Goal: Use online tool/utility: Utilize a website feature to perform a specific function

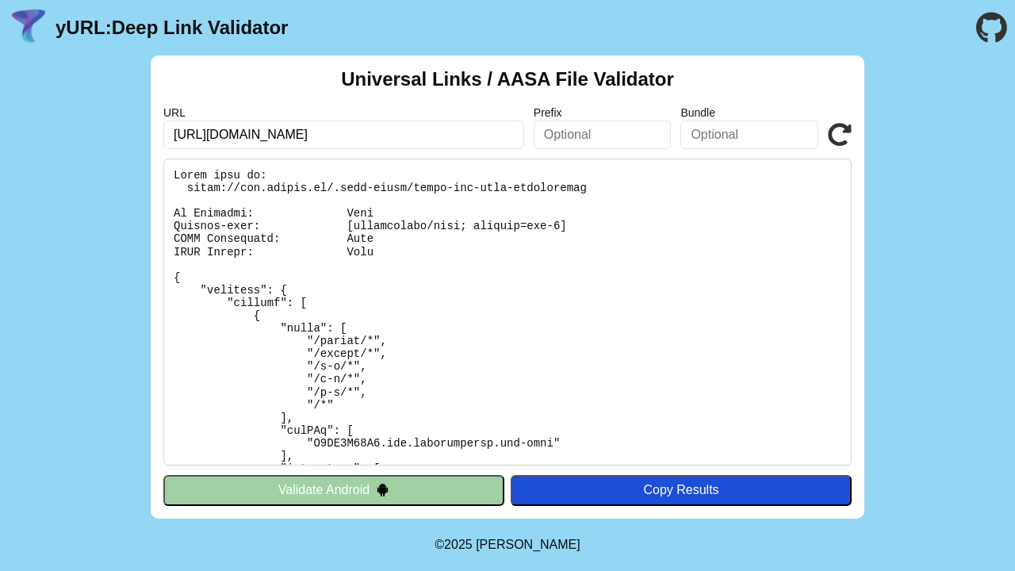
scroll to position [17, 0]
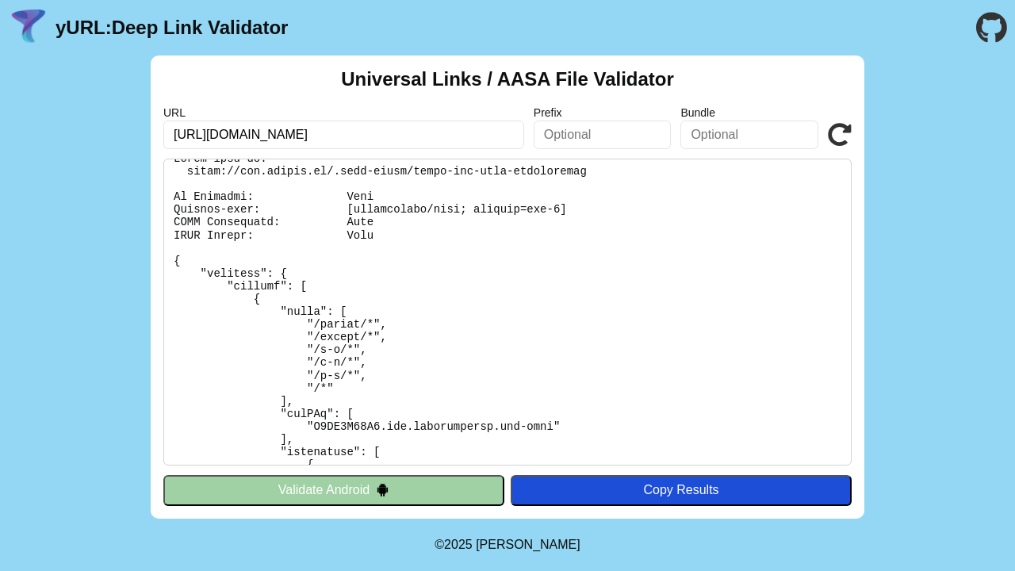
click at [839, 125] on icon at bounding box center [839, 135] width 24 height 24
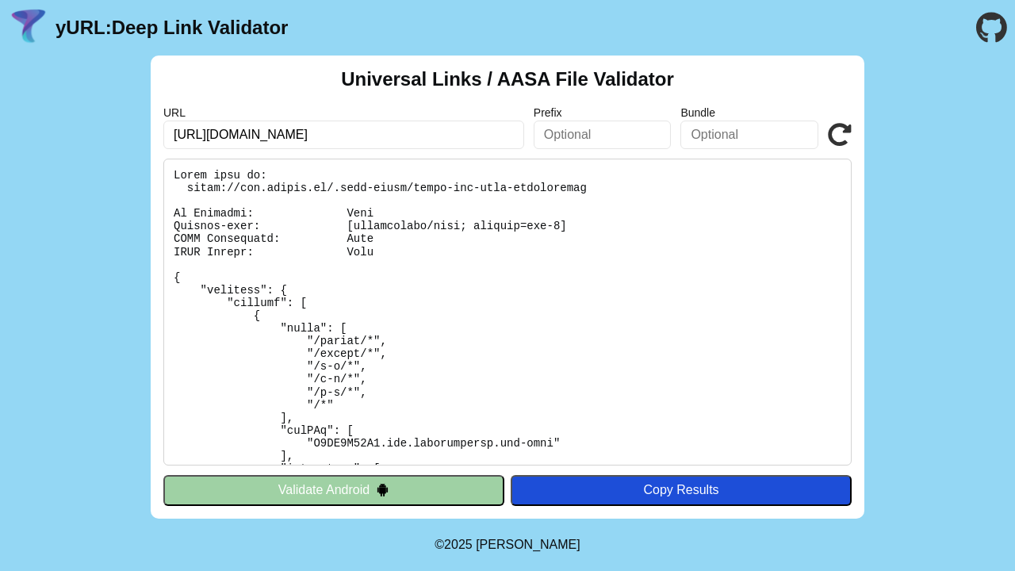
click at [840, 132] on icon at bounding box center [839, 135] width 24 height 24
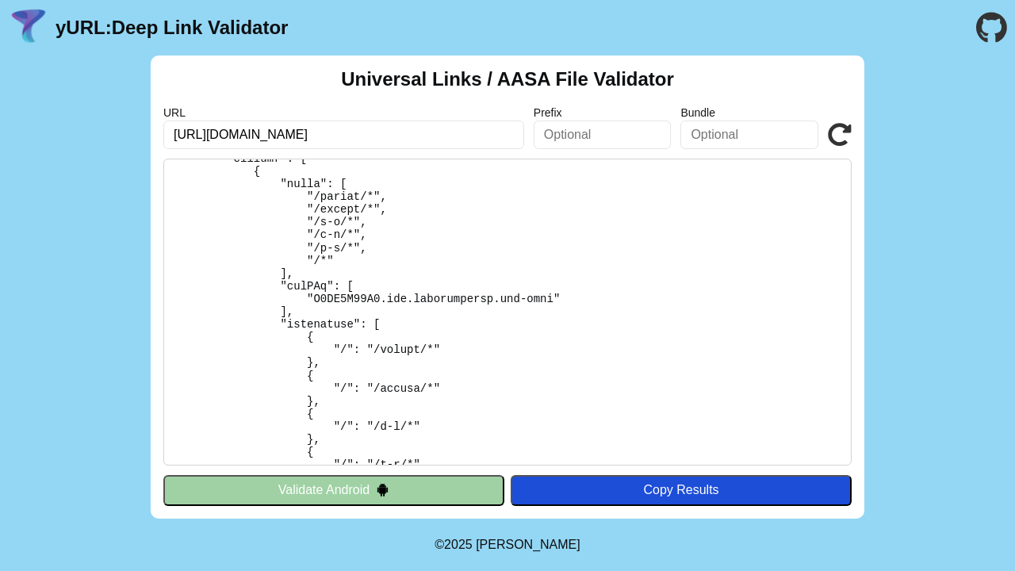
scroll to position [16, 0]
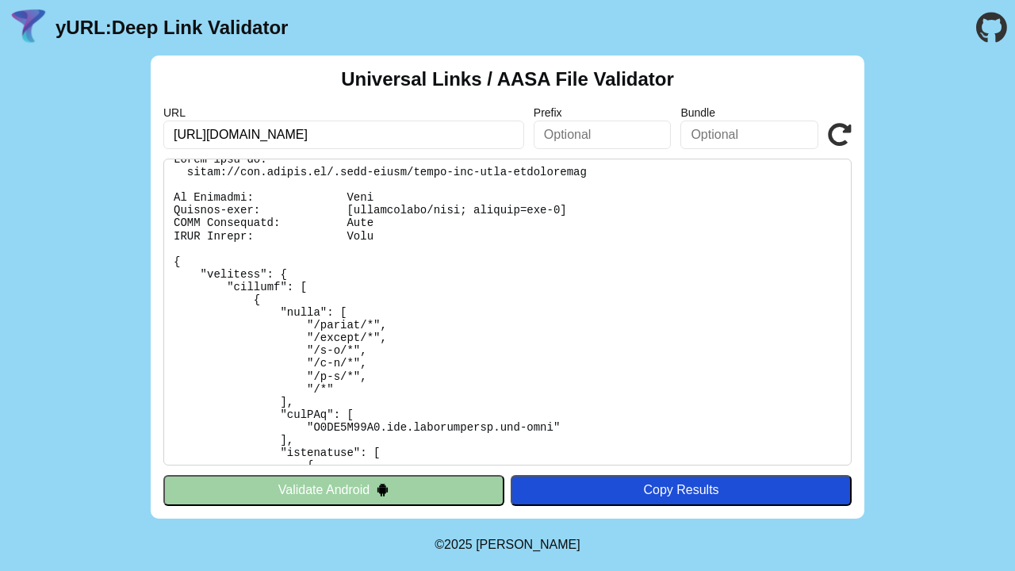
click at [839, 134] on icon at bounding box center [839, 135] width 24 height 24
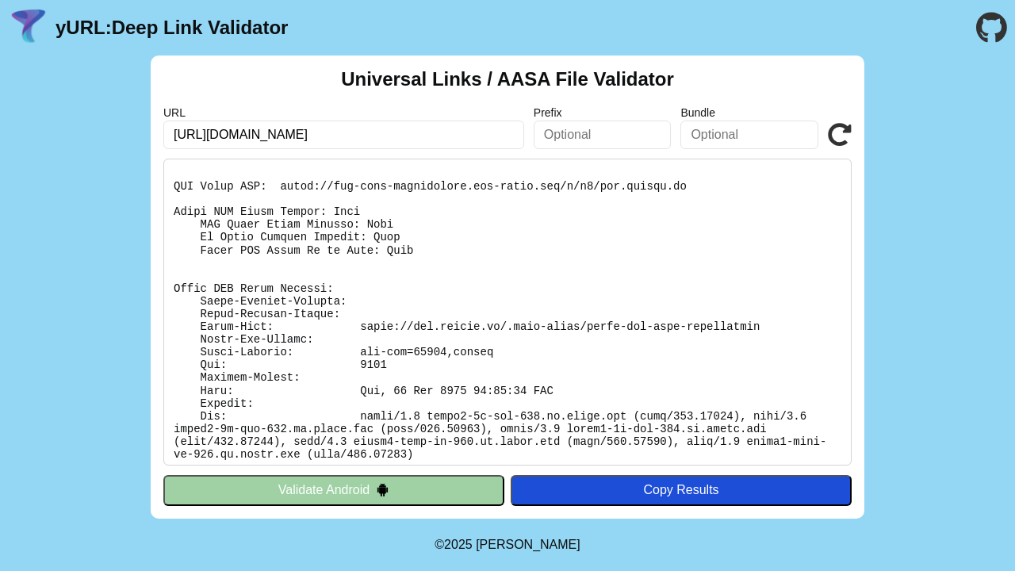
scroll to position [677, 0]
